Goal: Information Seeking & Learning: Compare options

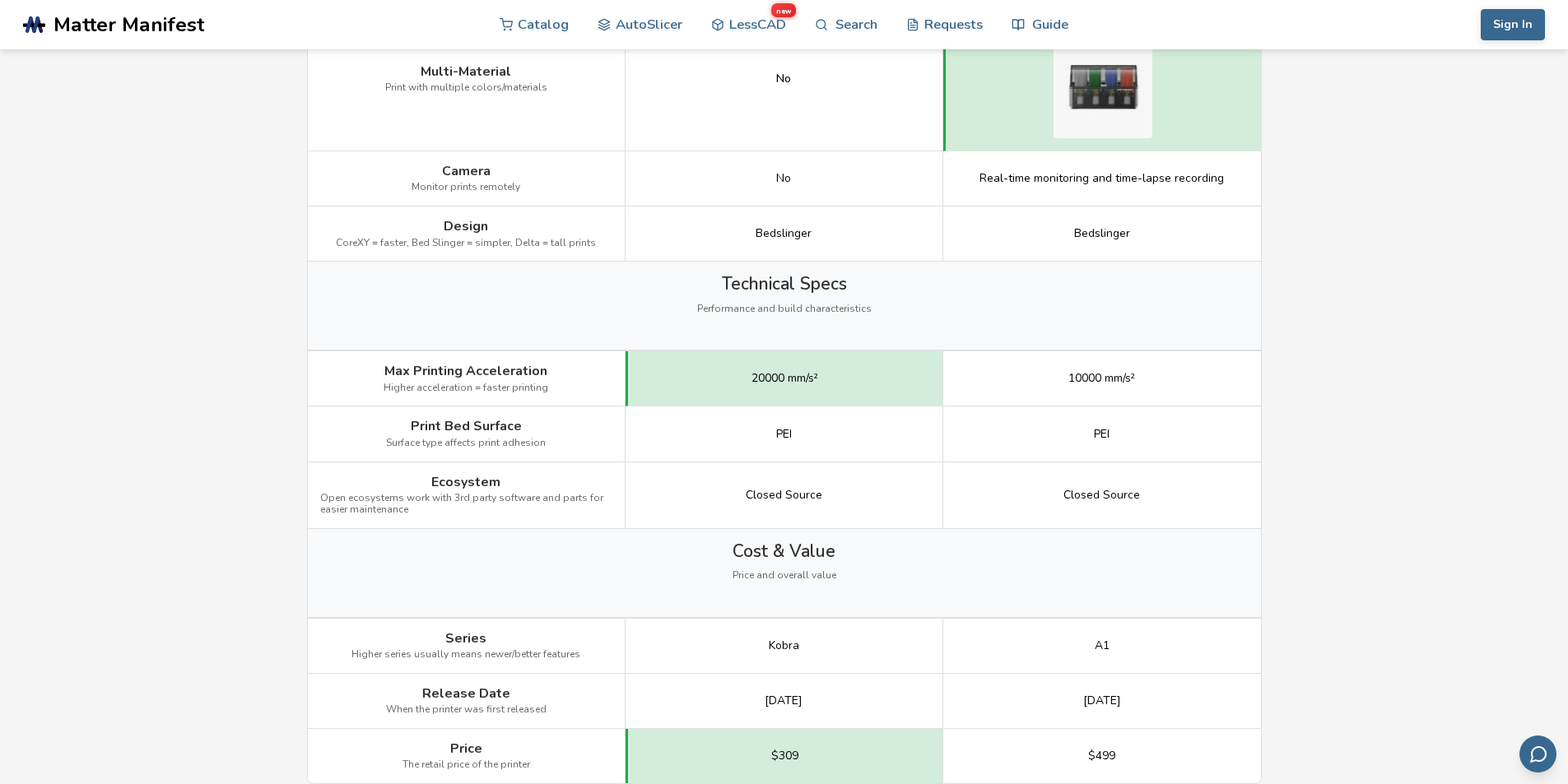
scroll to position [2194, 0]
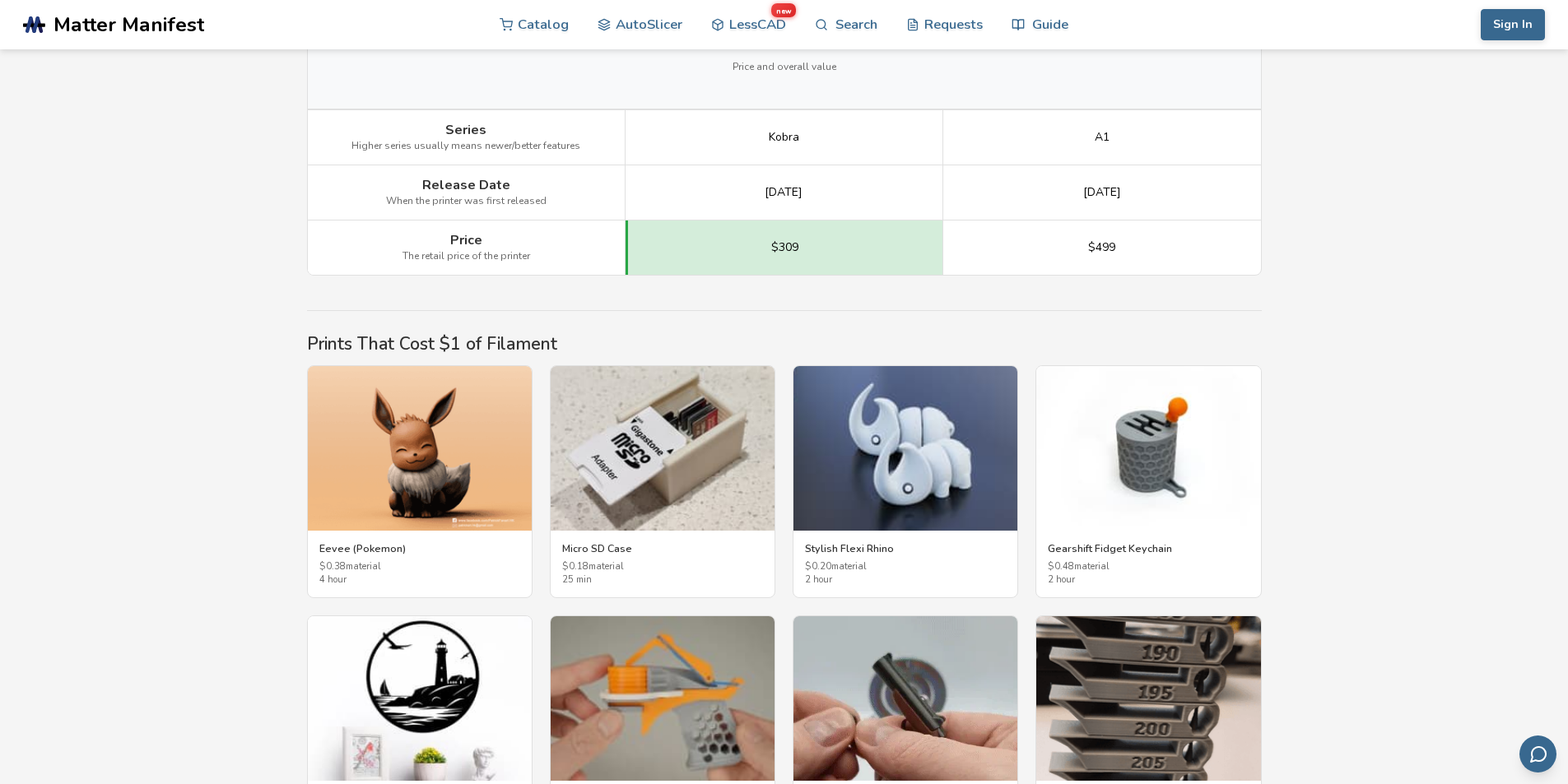
scroll to position [2560, 0]
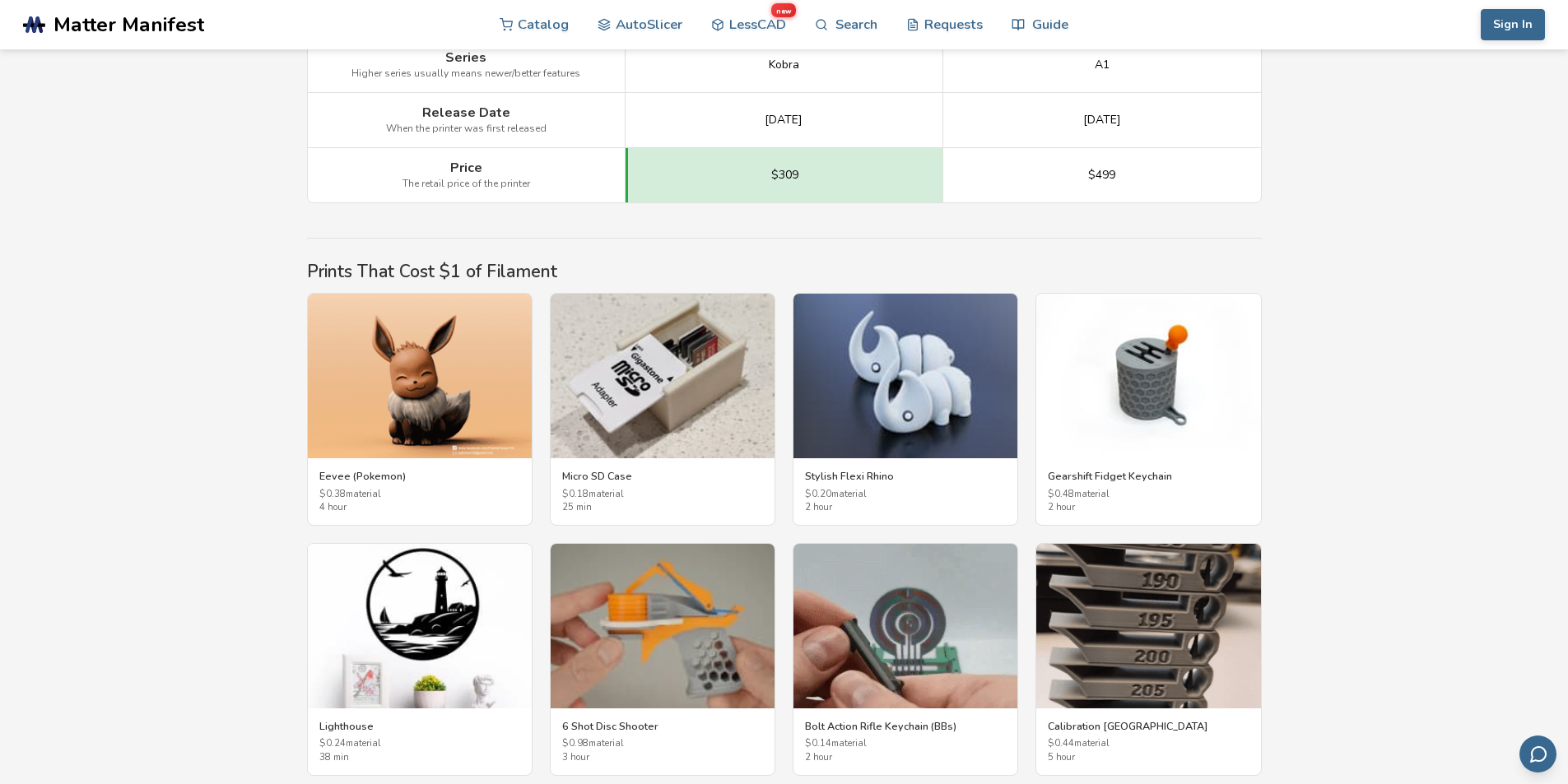
drag, startPoint x: 1484, startPoint y: 561, endPoint x: 1580, endPoint y: 597, distance: 102.5
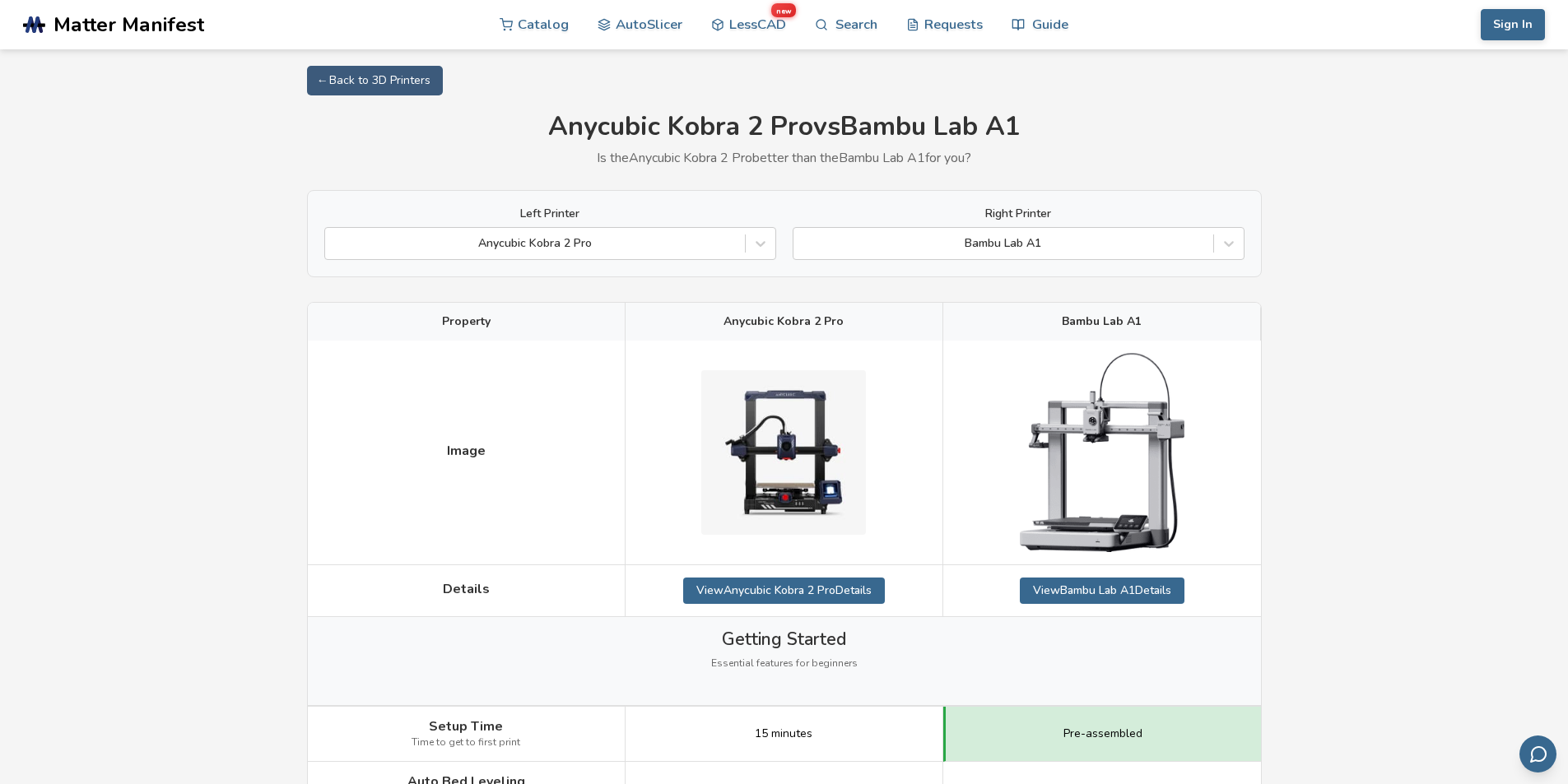
scroll to position [439, 0]
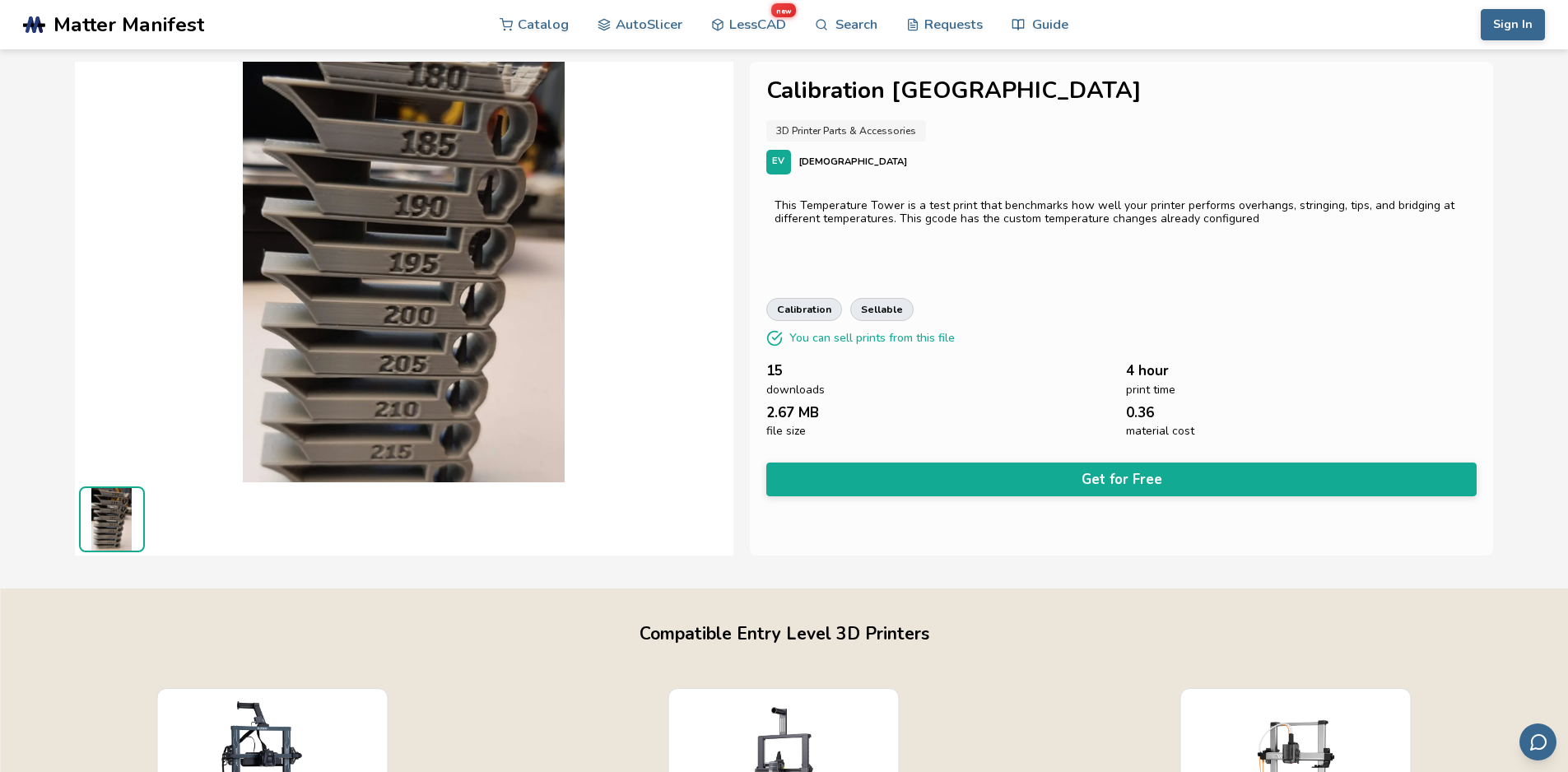
click at [490, 232] on img at bounding box center [404, 271] width 659 height 494
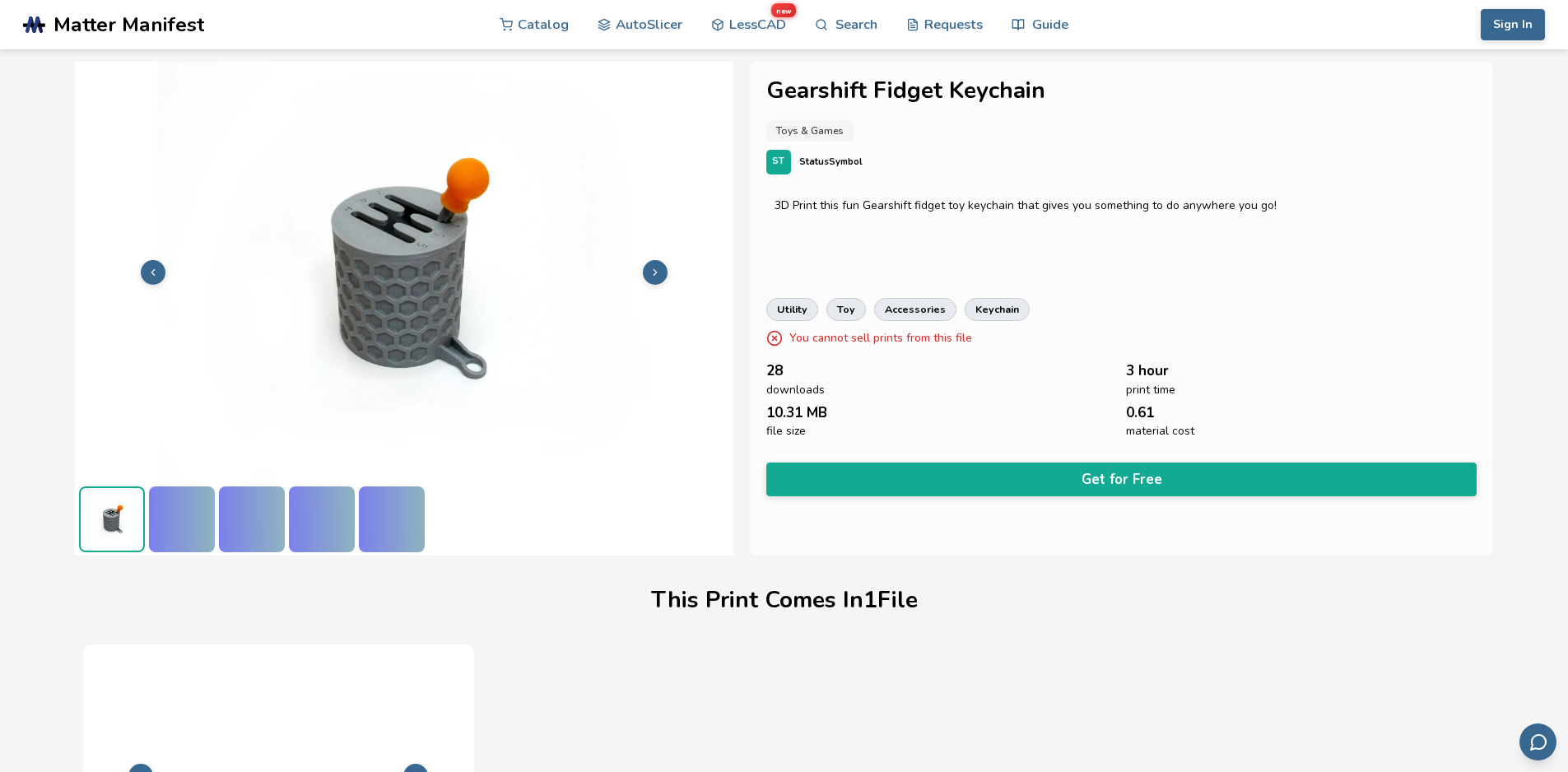
click at [450, 242] on img at bounding box center [404, 271] width 659 height 494
